Goal: Information Seeking & Learning: Learn about a topic

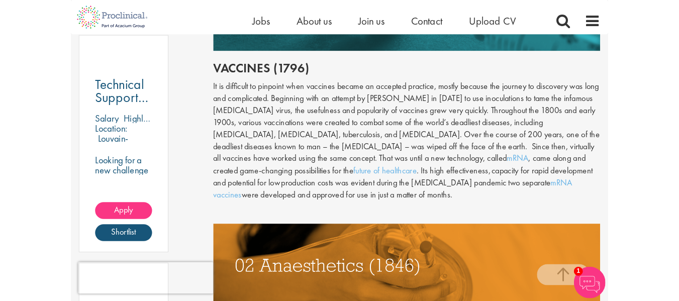
scroll to position [571, 0]
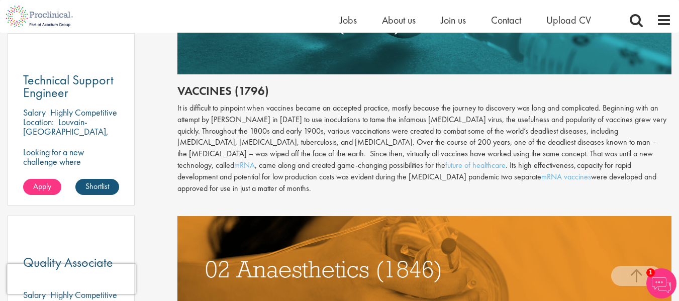
click at [307, 72] on img at bounding box center [424, 21] width 494 height 106
click at [660, 279] on img at bounding box center [661, 283] width 30 height 30
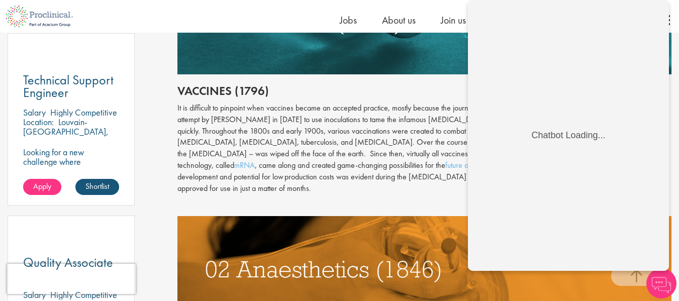
scroll to position [0, 0]
click at [474, 231] on body "Chatbot Loading..." at bounding box center [568, 135] width 201 height 271
click at [437, 237] on img at bounding box center [424, 269] width 494 height 106
click at [455, 73] on img at bounding box center [424, 21] width 494 height 106
click at [393, 154] on div "It is difficult to pinpoint when vaccines became an accepted practice, mostly b…" at bounding box center [424, 148] width 494 height 92
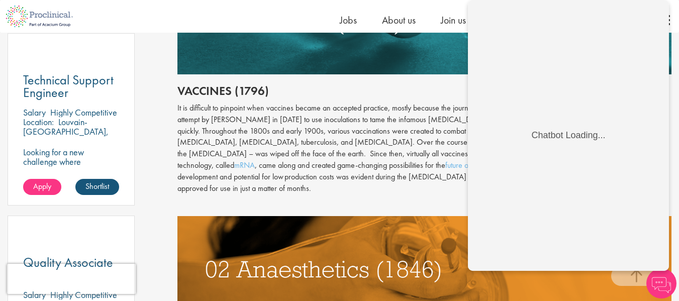
click at [436, 84] on h2 "Vaccines (1796)" at bounding box center [424, 90] width 494 height 13
click at [659, 282] on img at bounding box center [661, 283] width 30 height 30
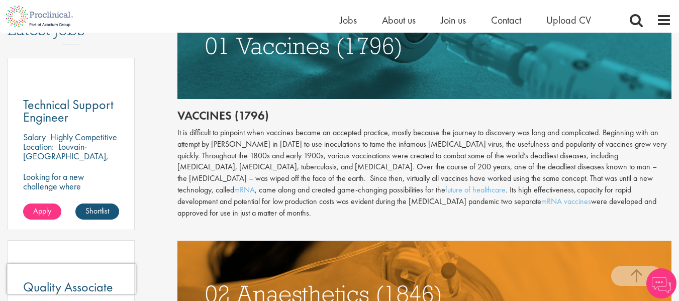
scroll to position [547, 0]
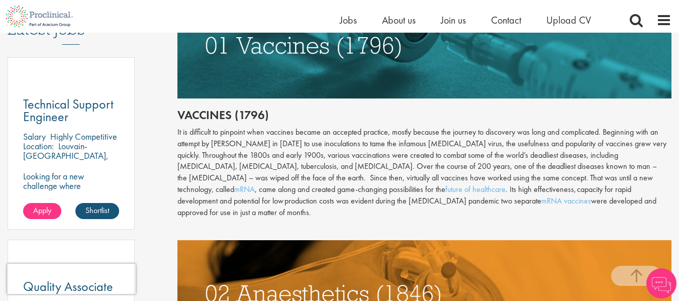
drag, startPoint x: 348, startPoint y: 184, endPoint x: 301, endPoint y: 107, distance: 90.4
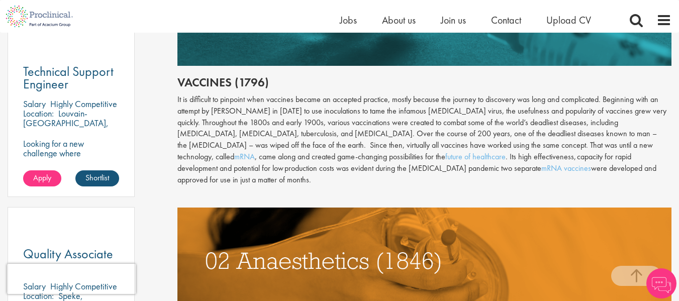
scroll to position [580, 0]
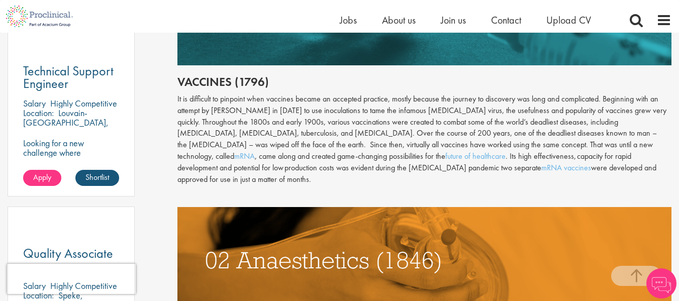
click at [213, 109] on div "It is difficult to pinpoint when vaccines became an accepted practice, mostly b…" at bounding box center [424, 139] width 494 height 92
click at [231, 113] on div "It is difficult to pinpoint when vaccines became an accepted practice, mostly b…" at bounding box center [424, 139] width 494 height 92
drag, startPoint x: 213, startPoint y: 108, endPoint x: 257, endPoint y: 111, distance: 44.8
click at [257, 111] on div "It is difficult to pinpoint when vaccines became an accepted practice, mostly b…" at bounding box center [424, 139] width 494 height 92
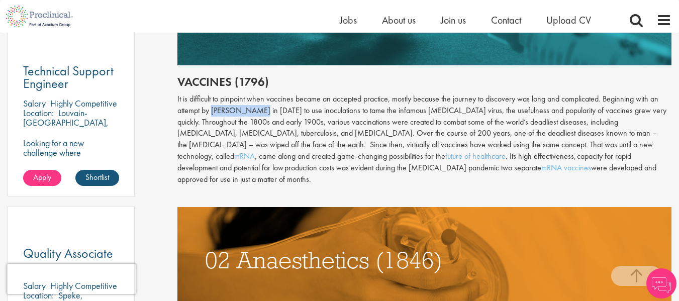
click at [257, 111] on div "It is difficult to pinpoint when vaccines became an accepted practice, mostly b…" at bounding box center [424, 139] width 494 height 92
drag, startPoint x: 257, startPoint y: 111, endPoint x: 212, endPoint y: 110, distance: 45.7
click at [212, 110] on div "It is difficult to pinpoint when vaccines became an accepted practice, mostly b…" at bounding box center [424, 139] width 494 height 92
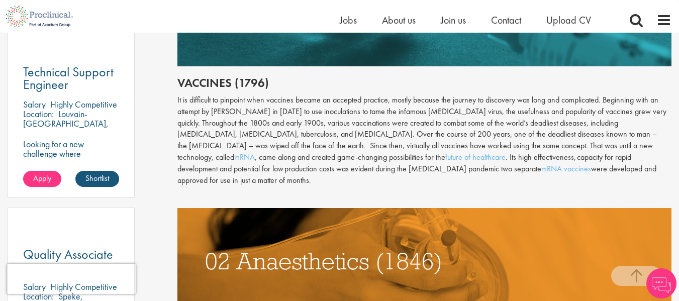
scroll to position [578, 0]
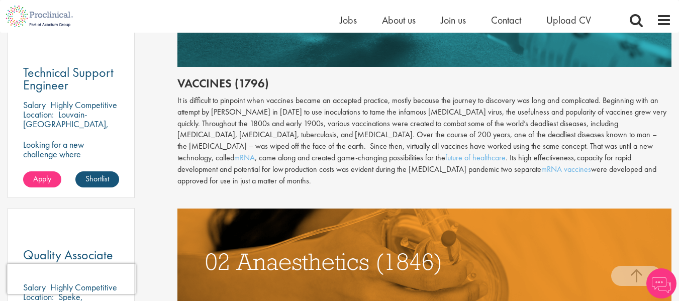
click at [422, 137] on div "It is difficult to pinpoint when vaccines became an accepted practice, mostly b…" at bounding box center [424, 141] width 494 height 92
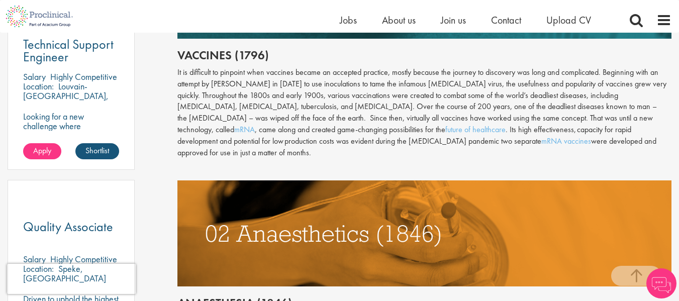
scroll to position [607, 0]
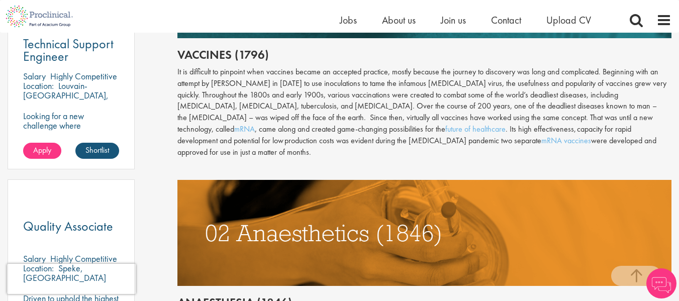
click at [477, 266] on img at bounding box center [424, 233] width 494 height 106
